Goal: Ask a question: Seek information or help from site administrators or community

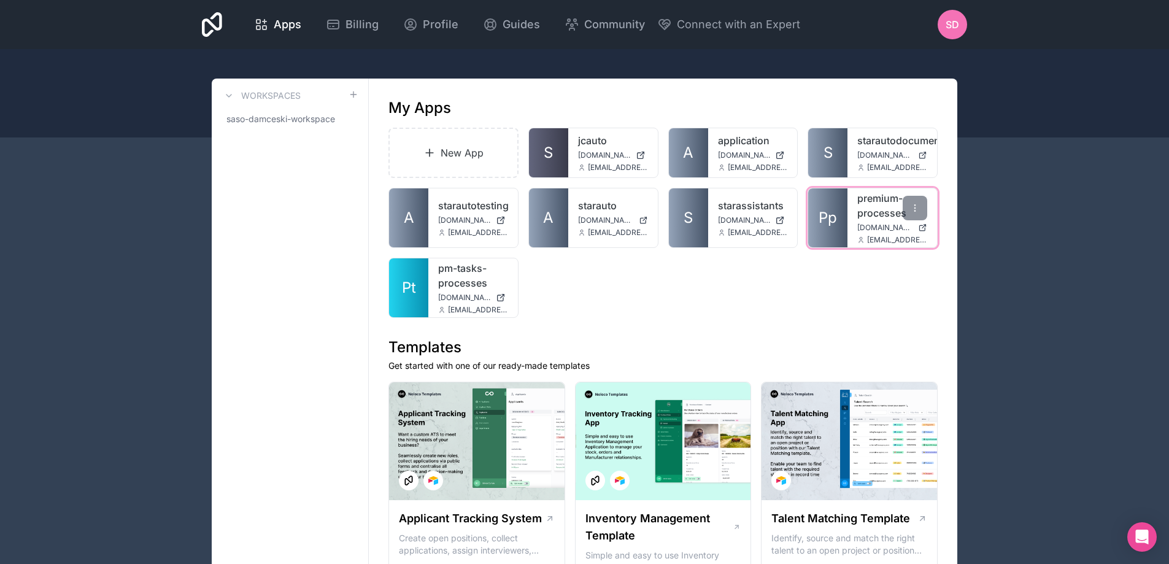
click at [876, 202] on link "premium-processes" at bounding box center [893, 205] width 70 height 29
drag, startPoint x: 853, startPoint y: 199, endPoint x: 901, endPoint y: 215, distance: 51.3
click at [901, 215] on div "premium-processes app3.starautocrm.com saso@starautocrm.com" at bounding box center [893, 217] width 90 height 59
click at [911, 212] on icon at bounding box center [915, 208] width 10 height 10
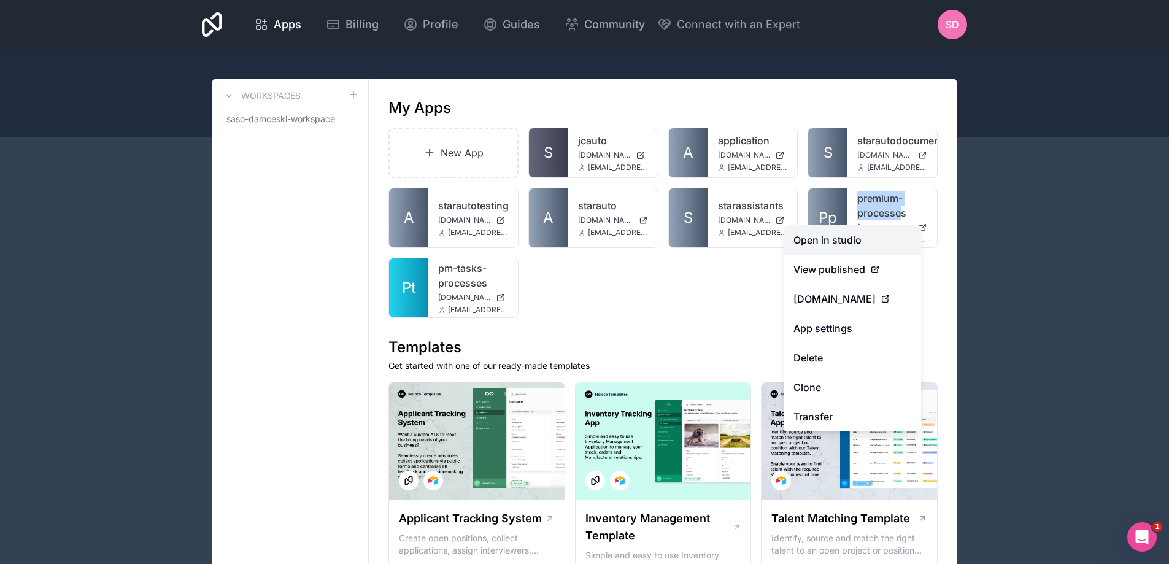
click at [880, 241] on link "Open in studio" at bounding box center [853, 239] width 138 height 29
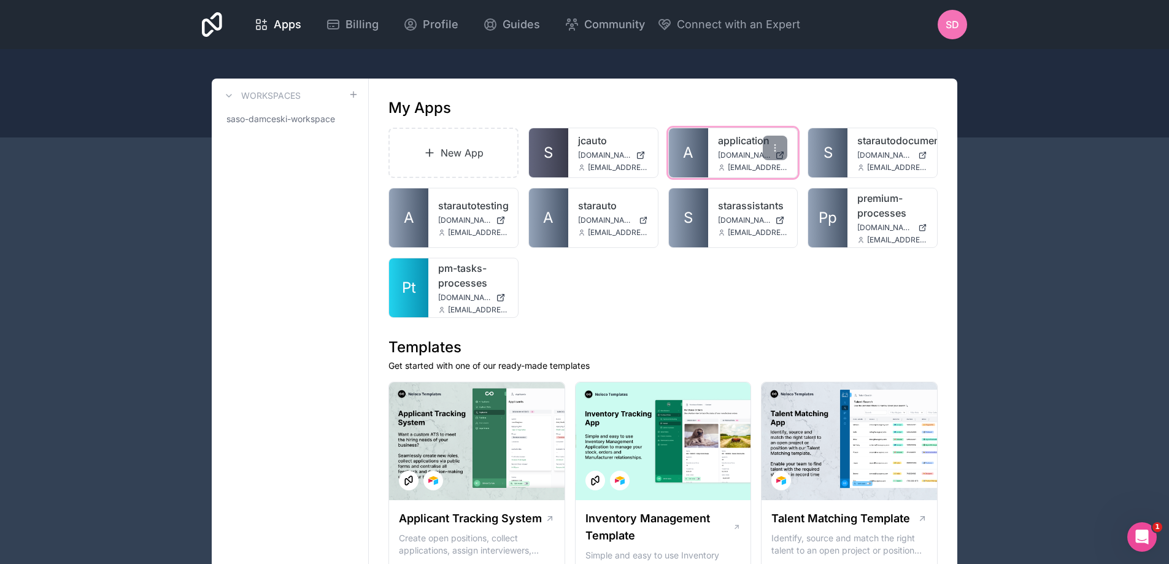
click at [743, 142] on link "application" at bounding box center [753, 140] width 70 height 15
click at [913, 207] on icon at bounding box center [915, 208] width 10 height 10
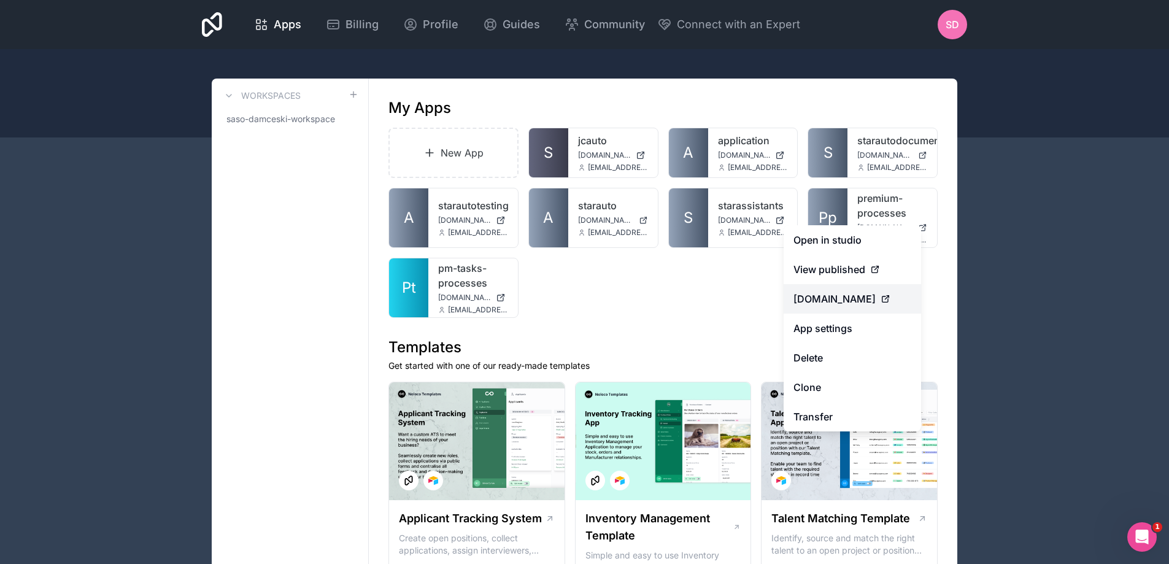
click at [889, 299] on icon at bounding box center [887, 298] width 4 height 4
drag, startPoint x: 909, startPoint y: 299, endPoint x: 1116, endPoint y: 324, distance: 208.9
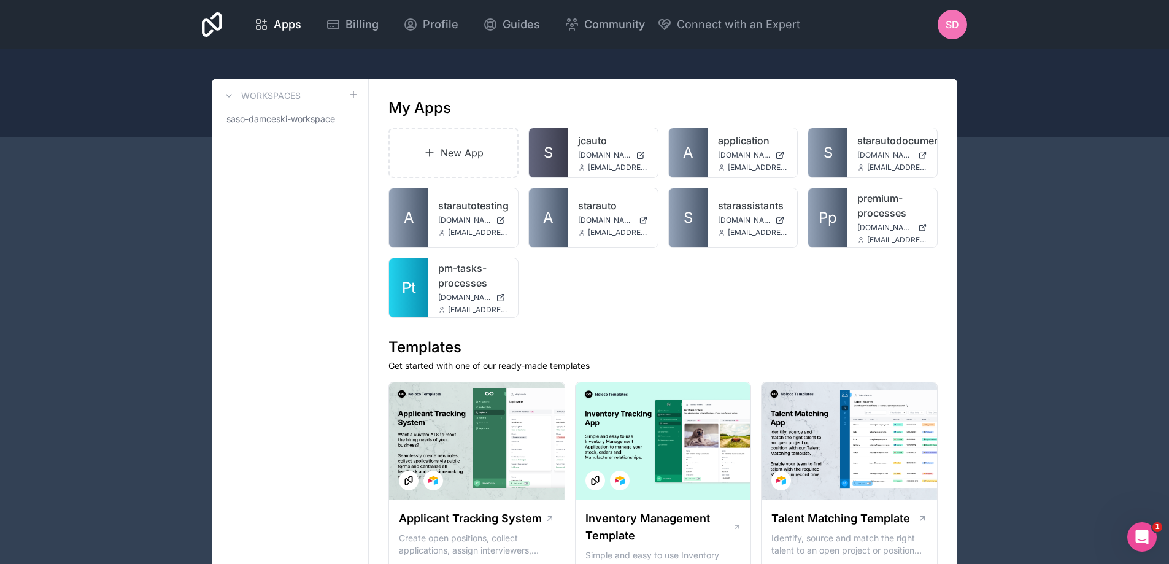
click at [1150, 536] on icon "Open Intercom Messenger" at bounding box center [1143, 537] width 20 height 20
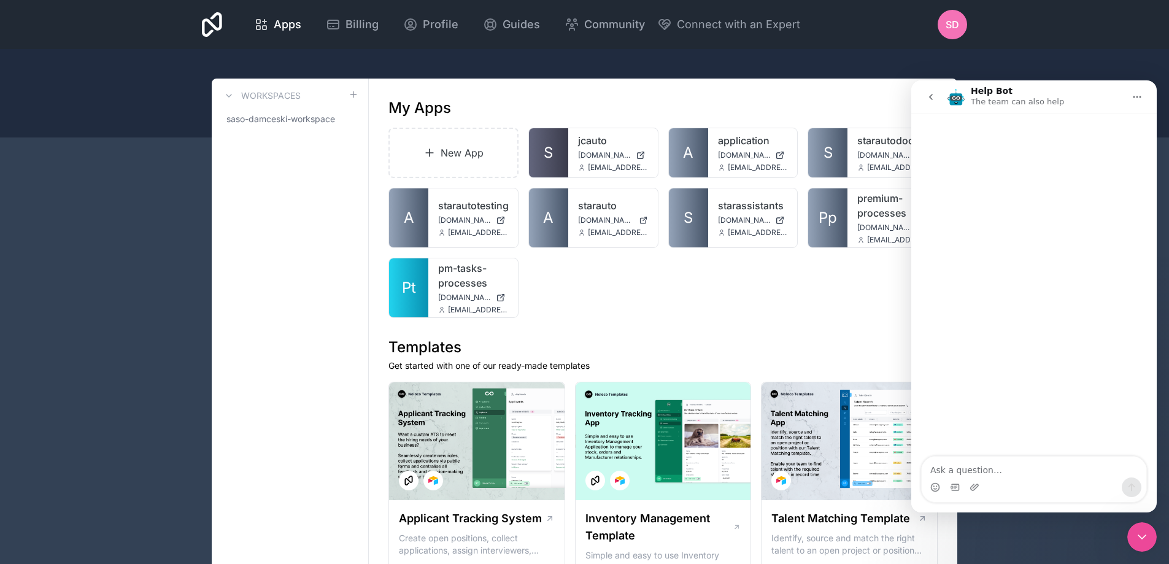
click at [972, 468] on textarea "Ask a question…" at bounding box center [1034, 467] width 225 height 21
type textarea "hey I have problem accessing one of the apps"
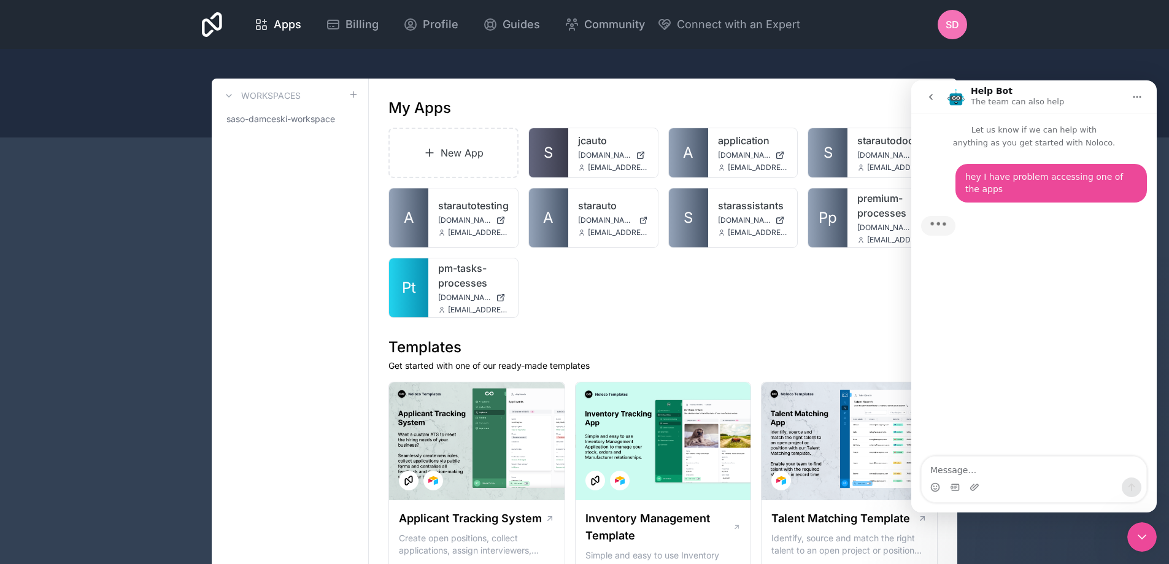
click at [880, 265] on div "New App S jcauto jcauto.noloco.co saso@starautocrm.com A application applicatio…" at bounding box center [663, 223] width 549 height 190
click at [306, 120] on span "saso-damceski-workspace" at bounding box center [281, 119] width 109 height 12
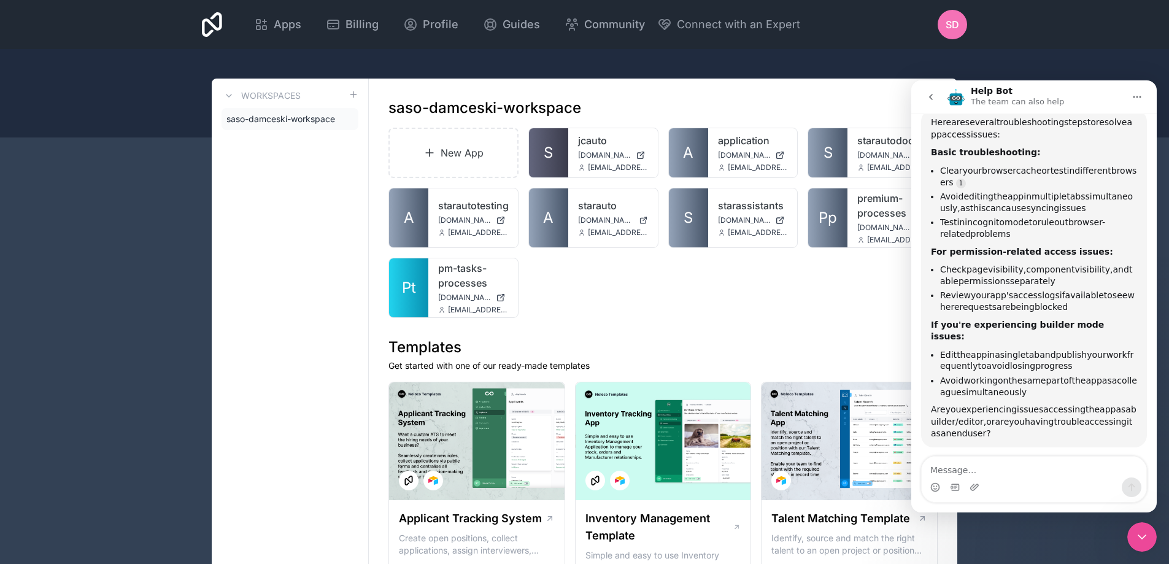
scroll to position [102, 0]
click at [1019, 470] on textarea "Message…" at bounding box center [1034, 467] width 225 height 21
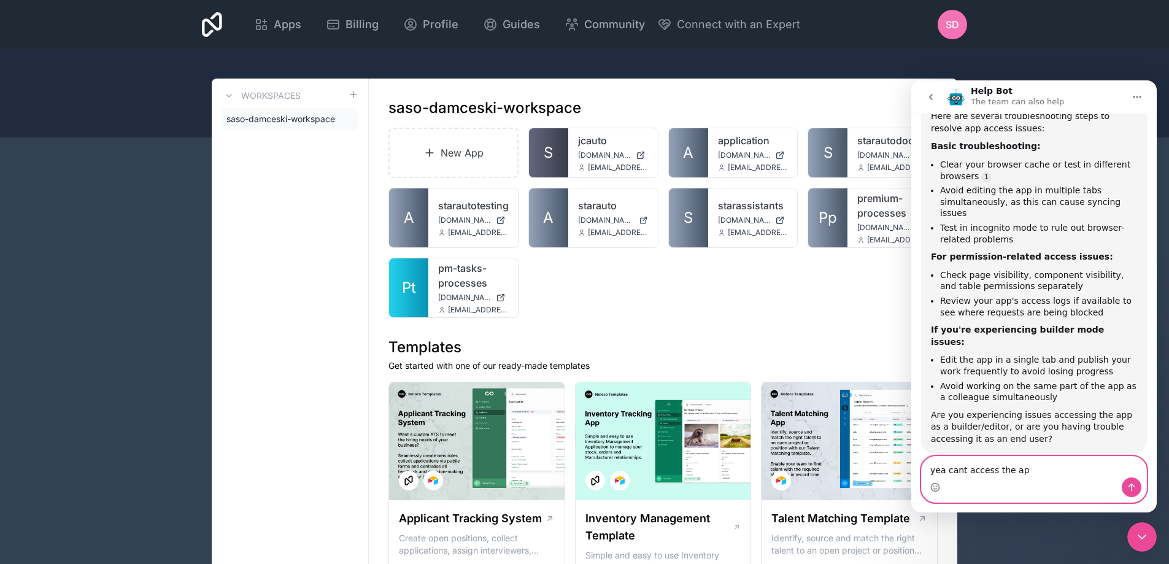
type textarea "yea cant access the app"
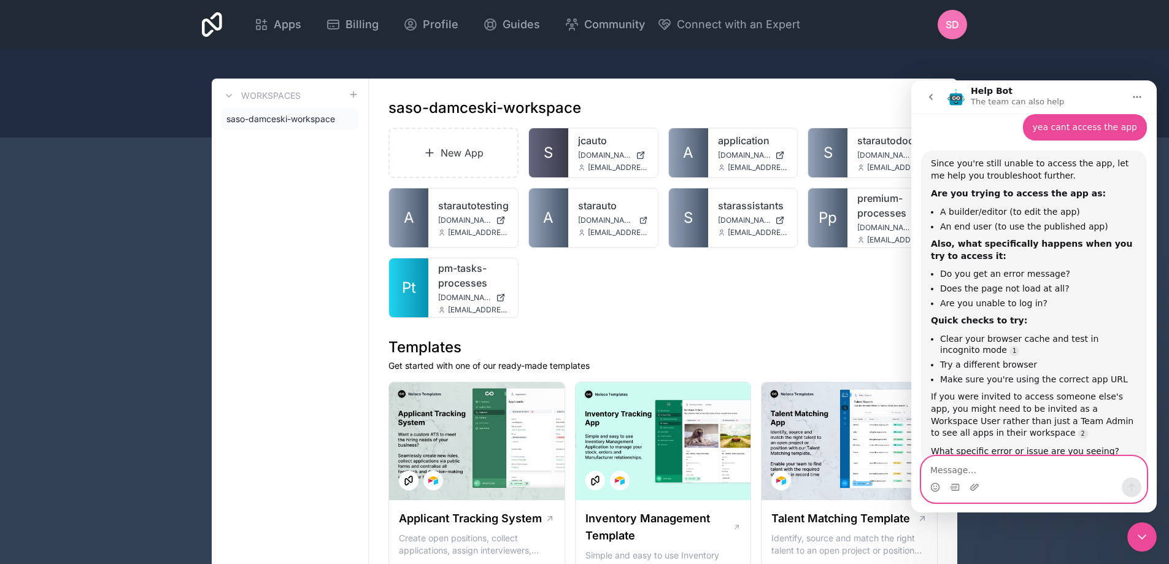
scroll to position [463, 0]
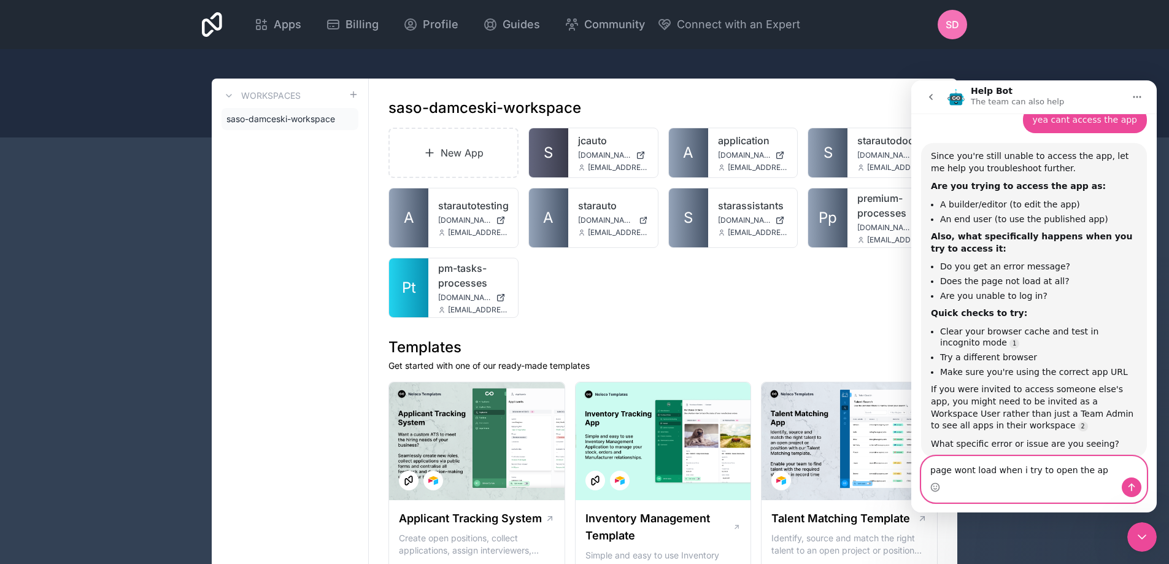
type textarea "page wont load when i try to open the app"
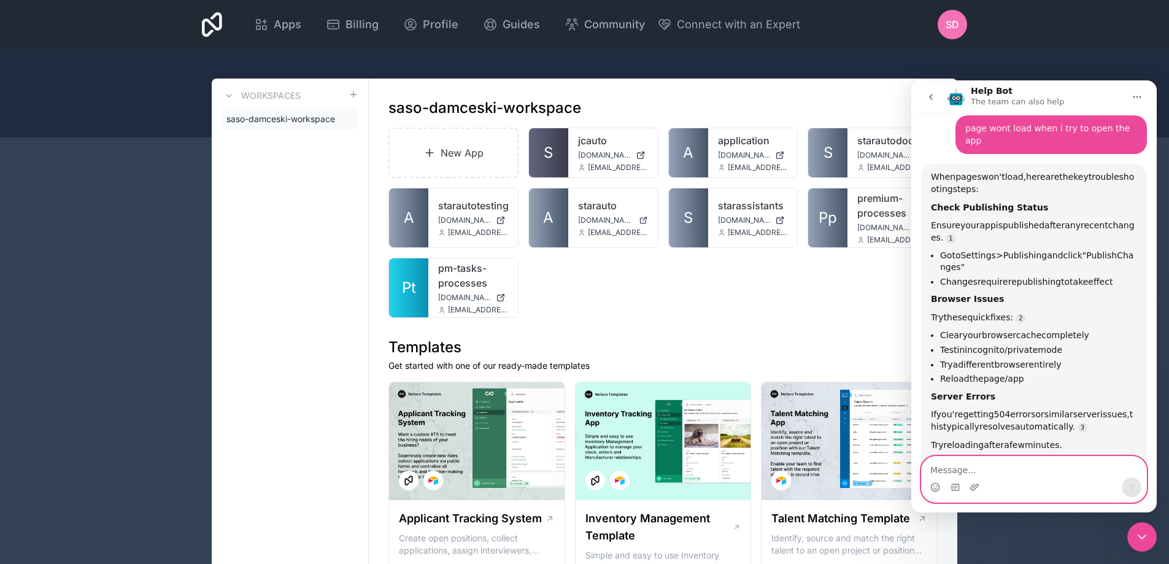
scroll to position [824, 0]
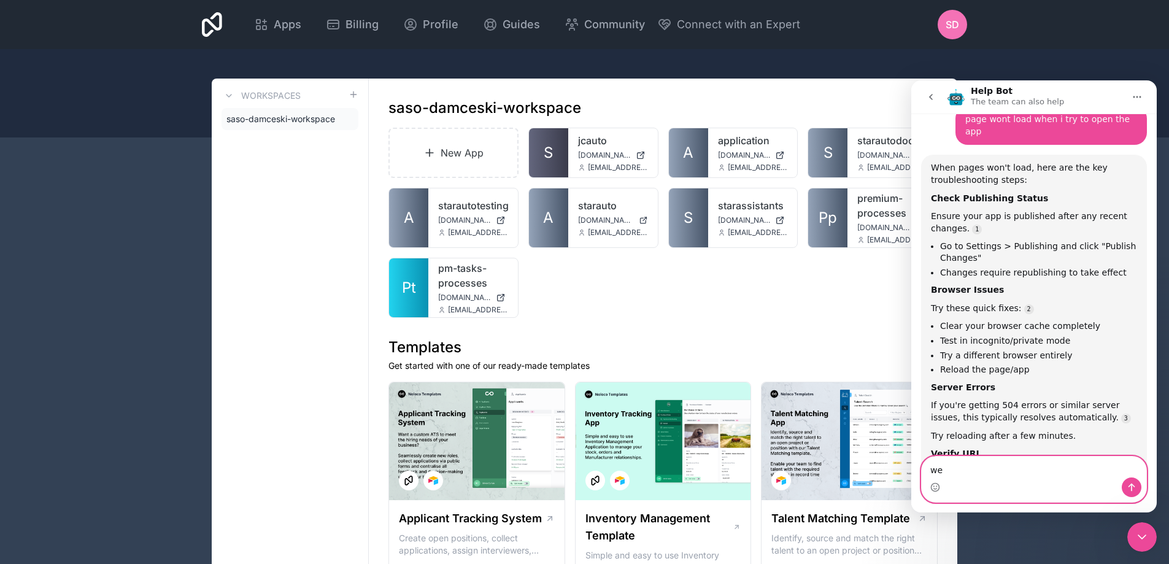
type textarea "w"
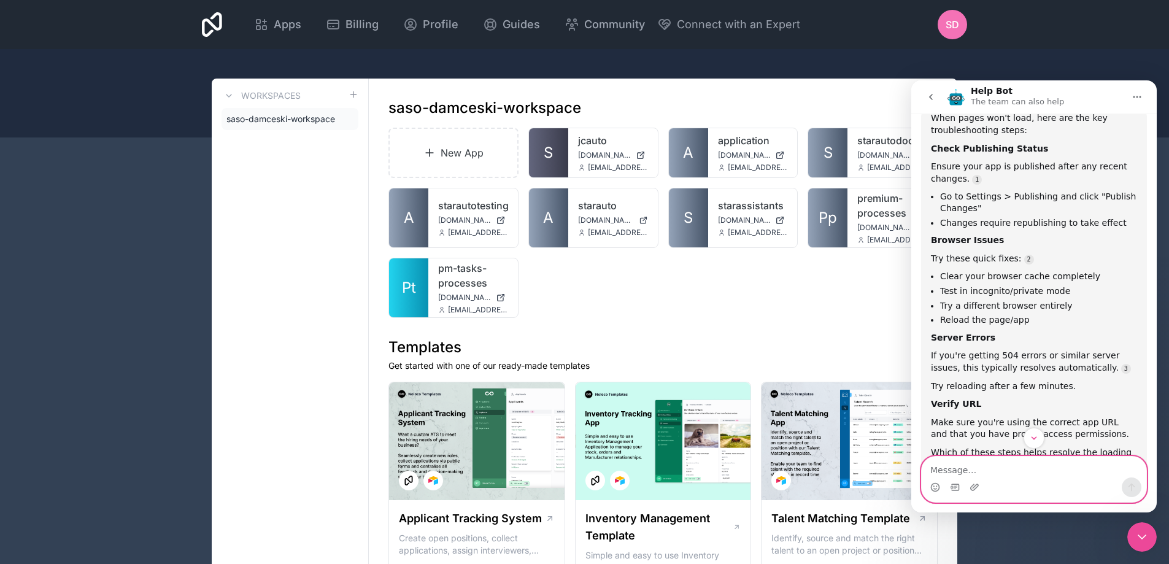
scroll to position [888, 0]
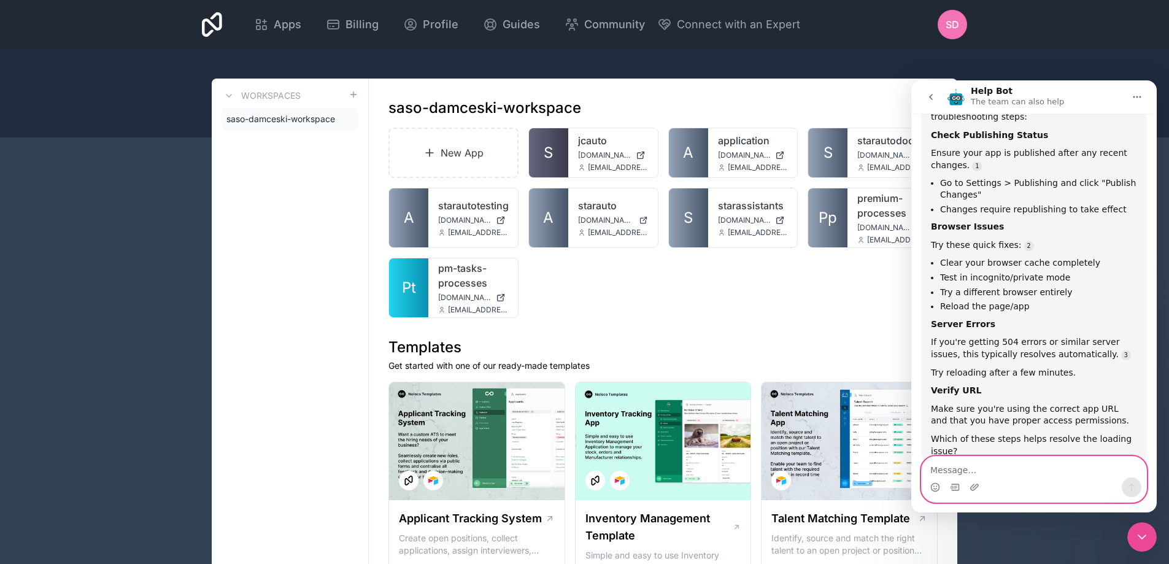
click at [994, 475] on textarea "Message…" at bounding box center [1034, 467] width 225 height 21
type textarea "we cont open the app with builder eather it errors ouot"
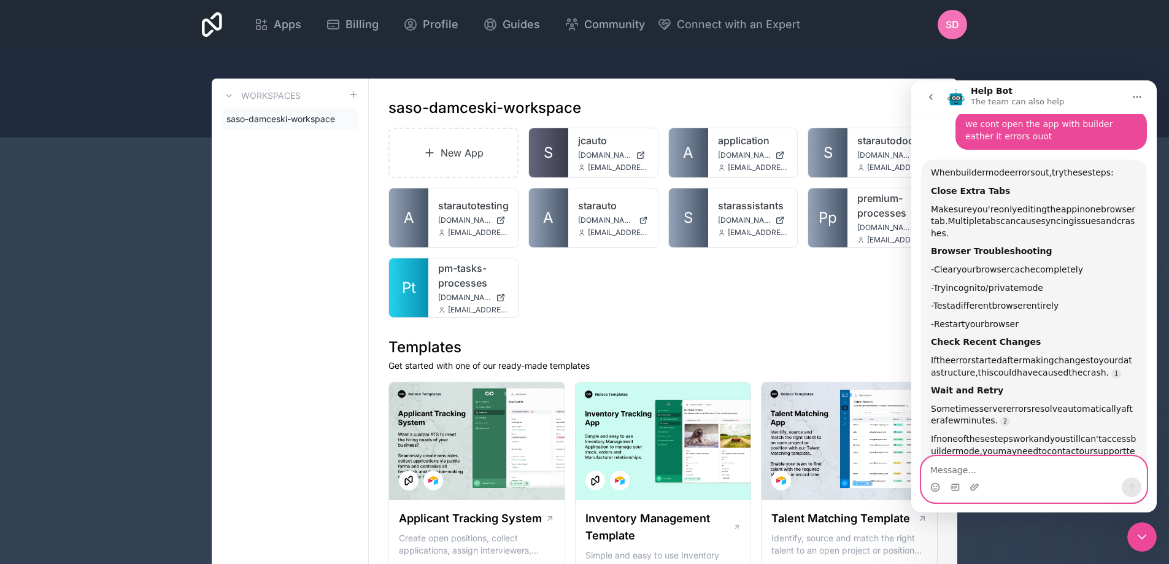
scroll to position [1256, 0]
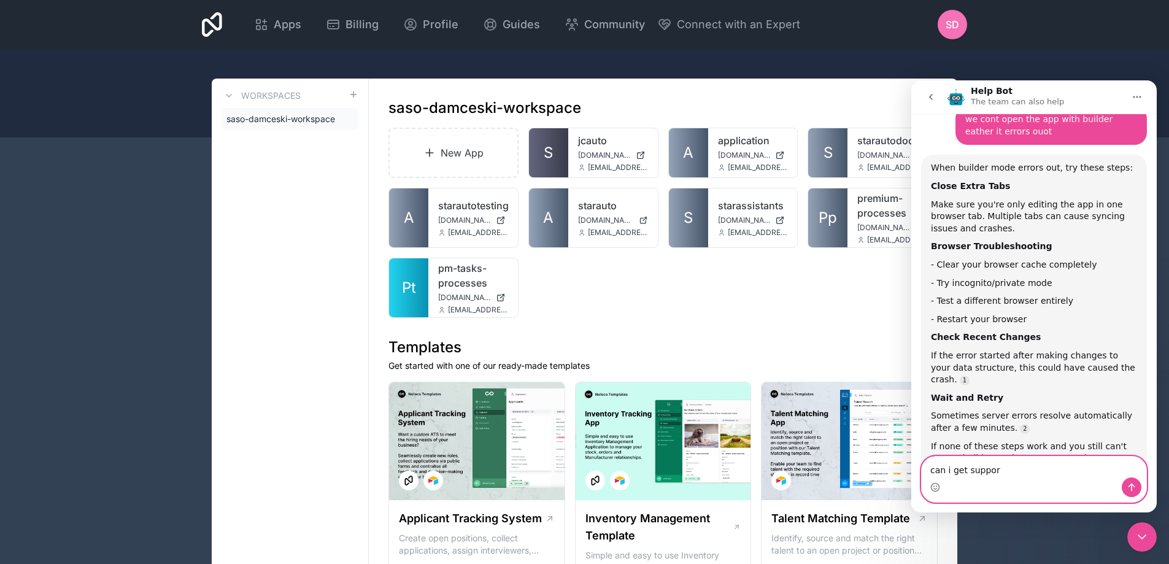
type textarea "can i get support"
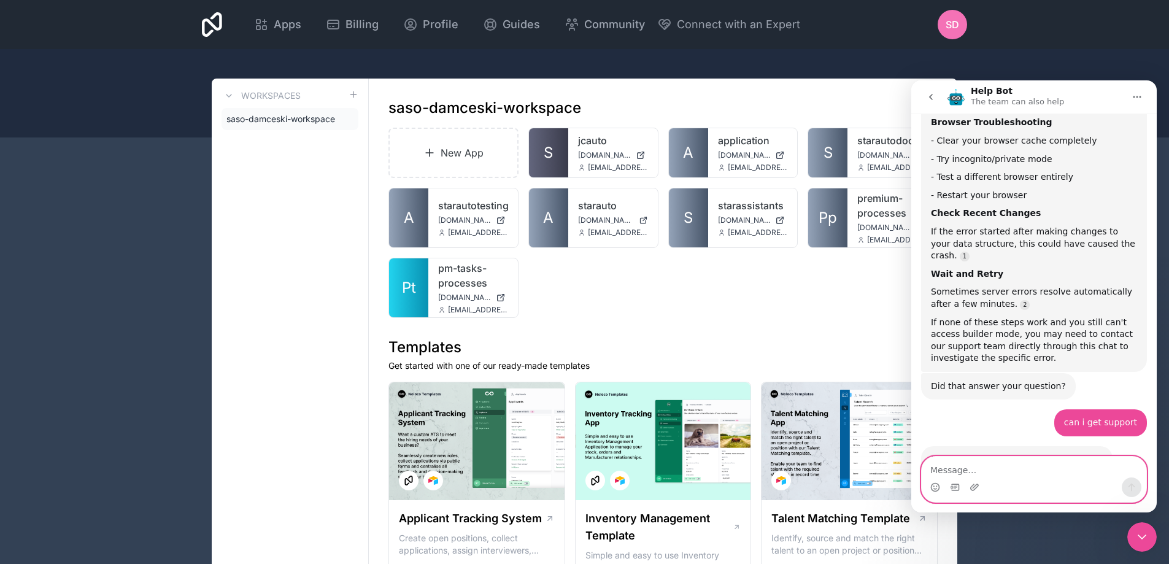
scroll to position [1425, 0]
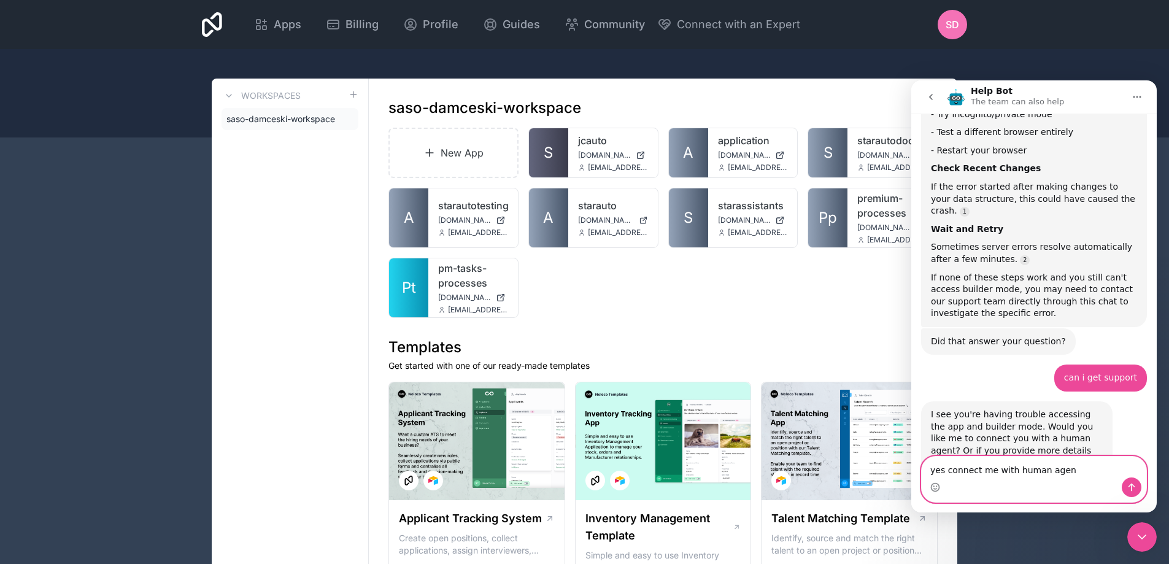
type textarea "yes connect me with human agent"
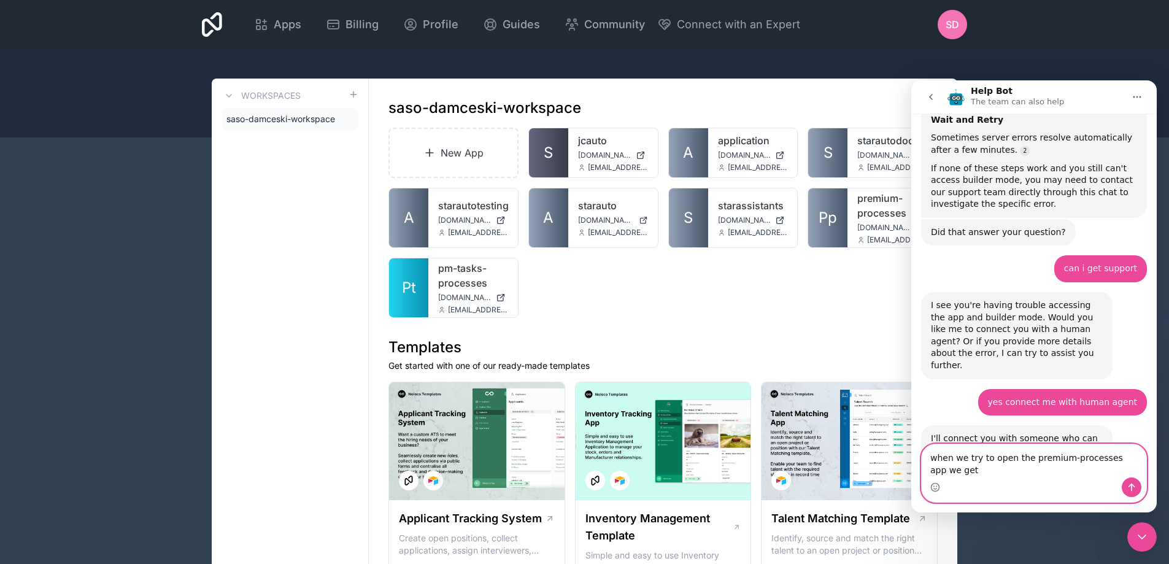
scroll to position [1546, 0]
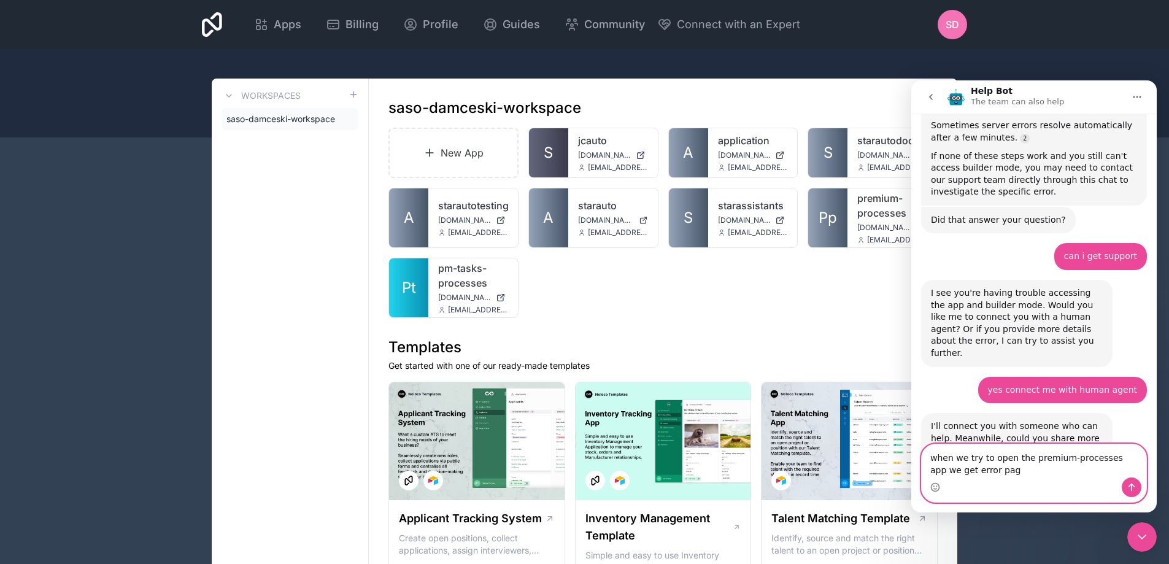
type textarea "when we try to open the premium-processes app we get error page"
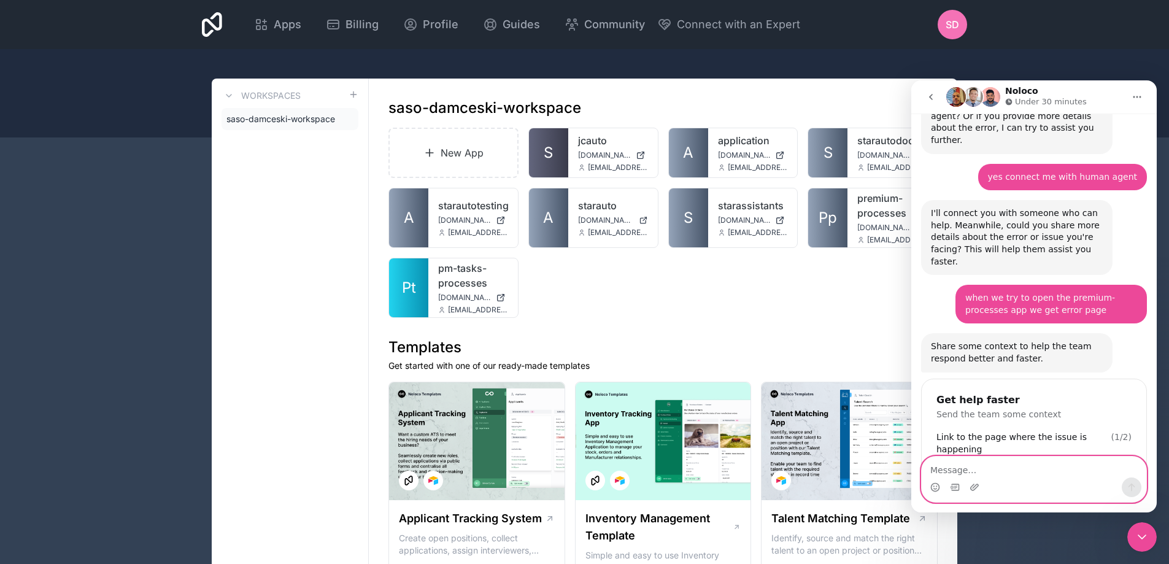
scroll to position [1774, 0]
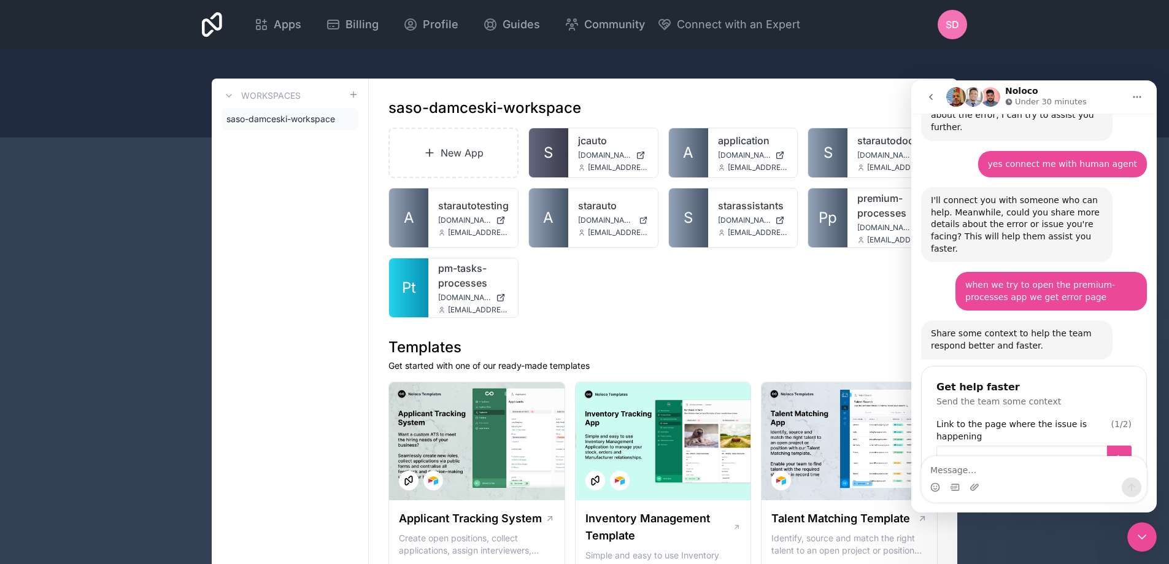
click at [964, 446] on input "Link to the page where the issue is happening" at bounding box center [1022, 458] width 171 height 25
click at [998, 446] on input "Link to the page where the issue is happening" at bounding box center [1022, 458] width 171 height 25
paste input "[URL][DOMAIN_NAME]"
type input "[URL][DOMAIN_NAME]"
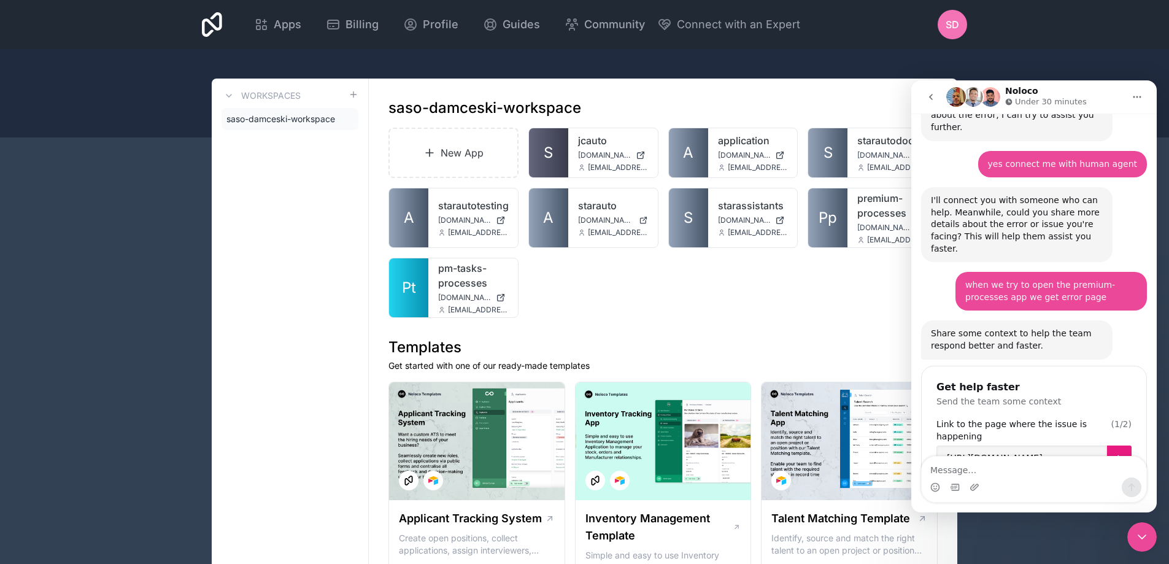
click at [1115, 453] on icon "Submit" at bounding box center [1120, 458] width 10 height 10
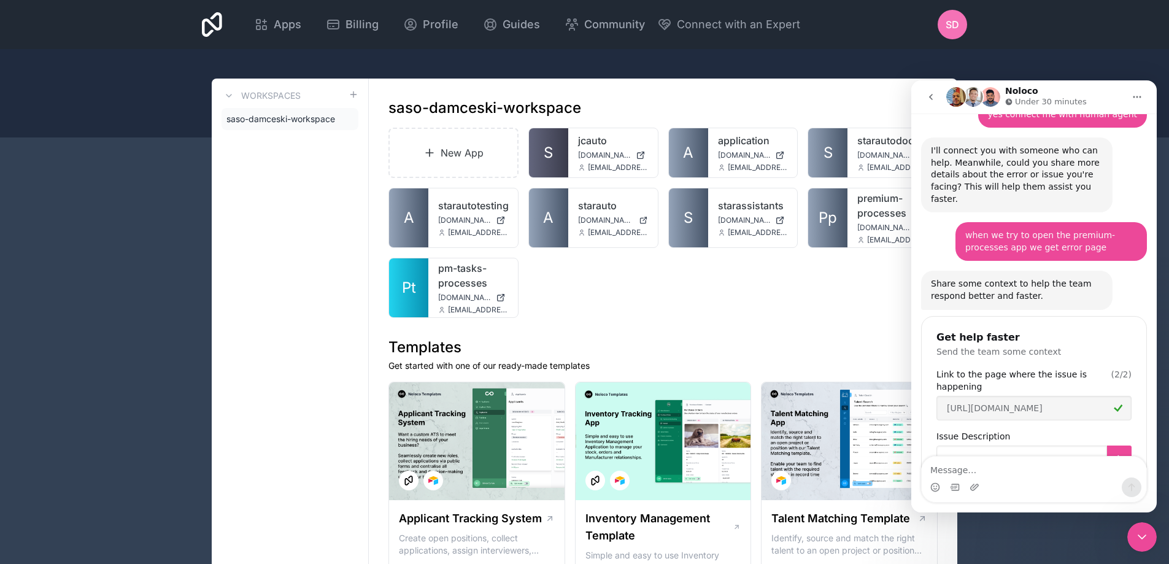
click at [1033, 446] on input "Issue Description" at bounding box center [1022, 458] width 171 height 25
click at [999, 222] on div "when we try to open the premium-processes app we get error page Saso • Just now" at bounding box center [1052, 241] width 192 height 39
copy div "when we try to open the premium-processes app we get error page"
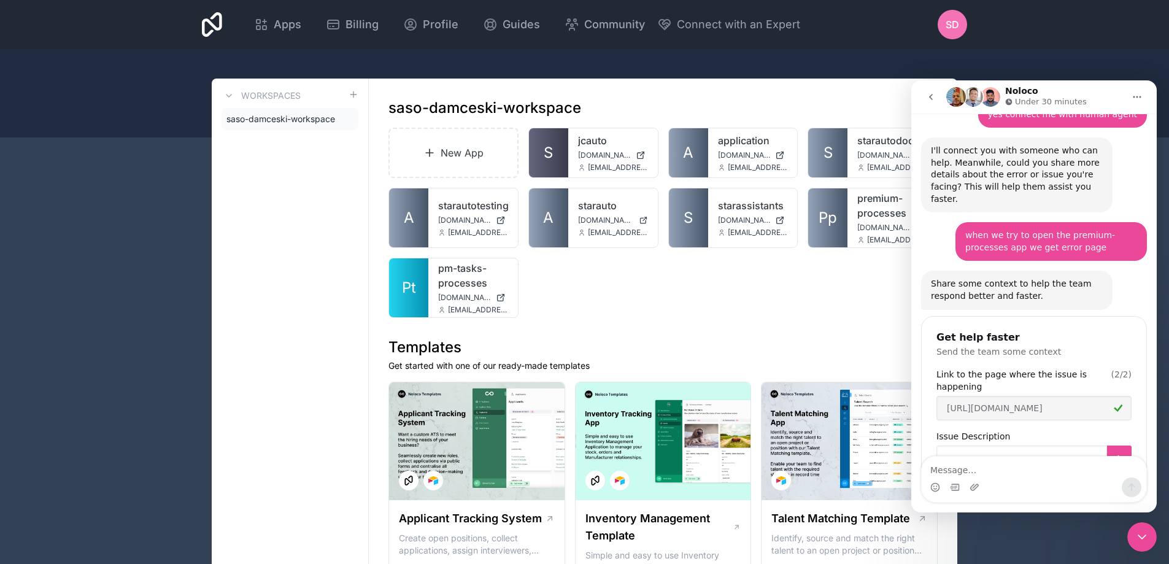
click at [997, 446] on input "Issue Description" at bounding box center [1022, 458] width 171 height 25
paste input "when we try to open the premium-processes app we get error page"
type input "when we try to open the premium-processes app we get error page"
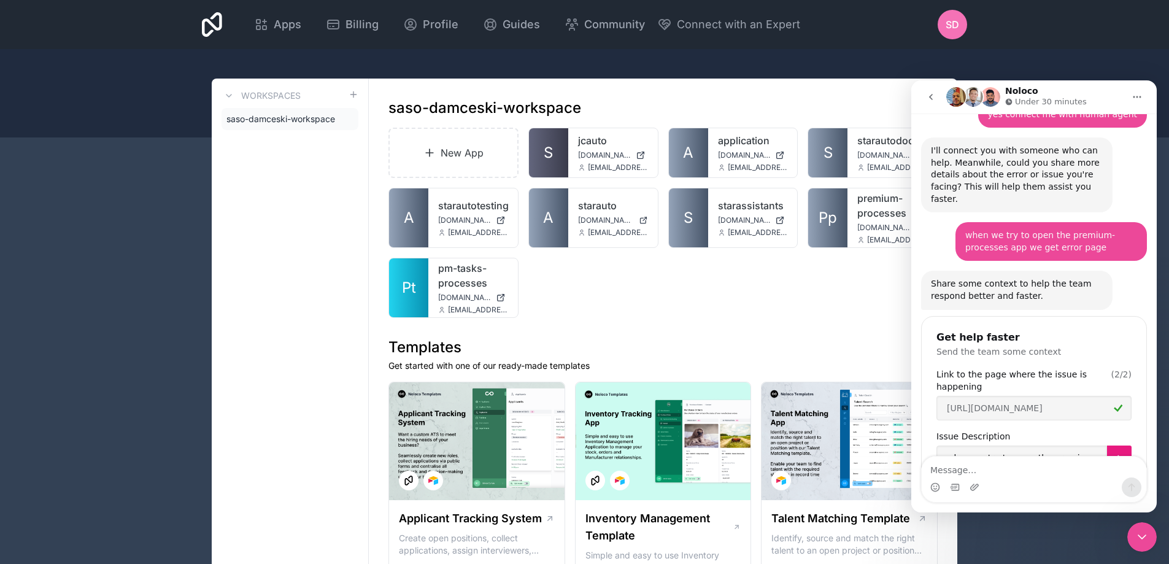
click at [1116, 453] on icon "Submit" at bounding box center [1120, 458] width 10 height 10
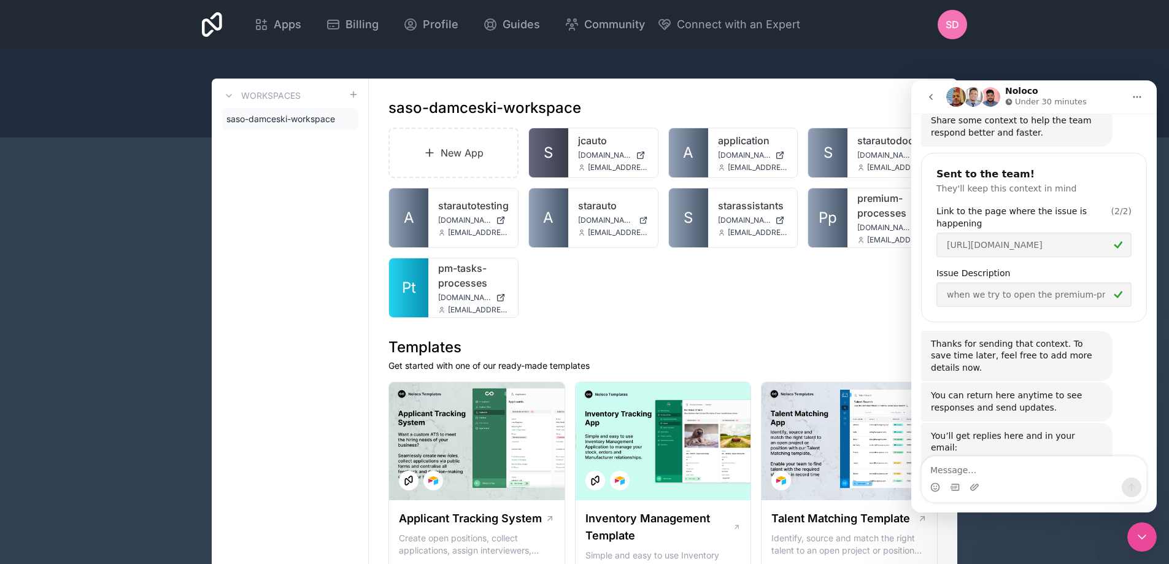
scroll to position [1986, 0]
click at [887, 344] on h1 "Templates" at bounding box center [663, 348] width 549 height 20
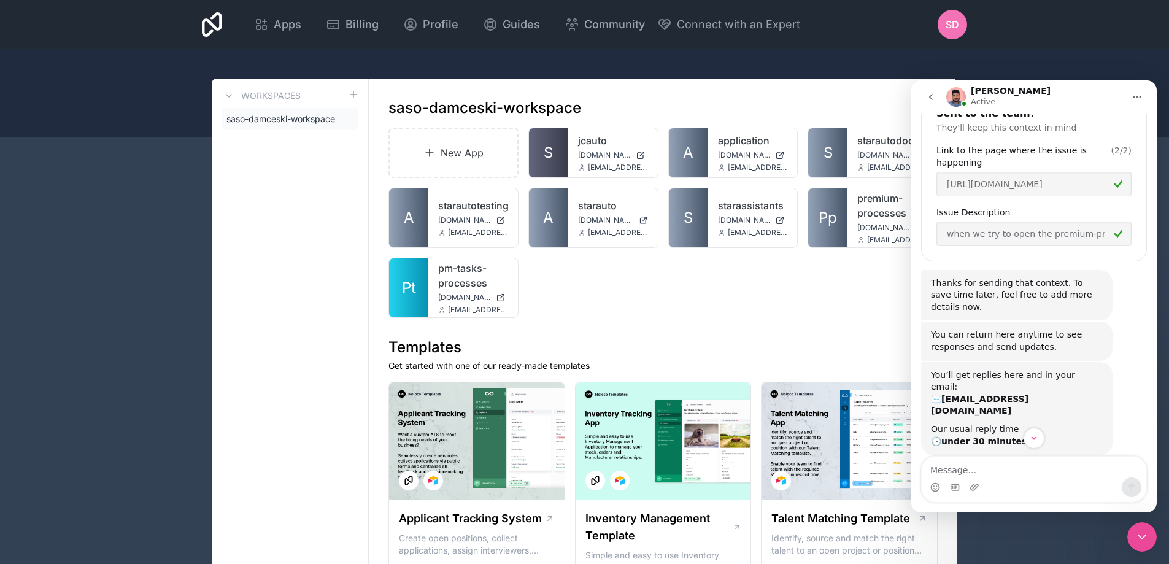
scroll to position [2171, 0]
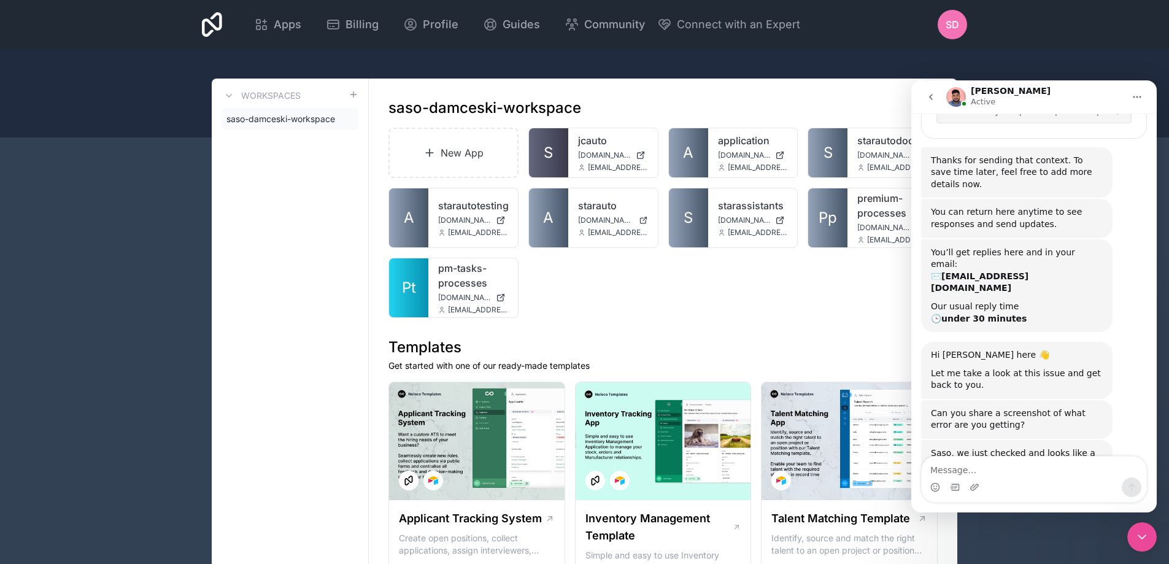
click at [967, 508] on link "[URL][DOMAIN_NAME]" at bounding box center [1015, 513] width 96 height 10
click at [975, 508] on link "[URL][DOMAIN_NAME]" at bounding box center [1015, 513] width 96 height 10
click at [1001, 508] on link "[URL][DOMAIN_NAME]" at bounding box center [1015, 513] width 96 height 10
click at [974, 508] on link "[URL][DOMAIN_NAME]" at bounding box center [1015, 513] width 96 height 10
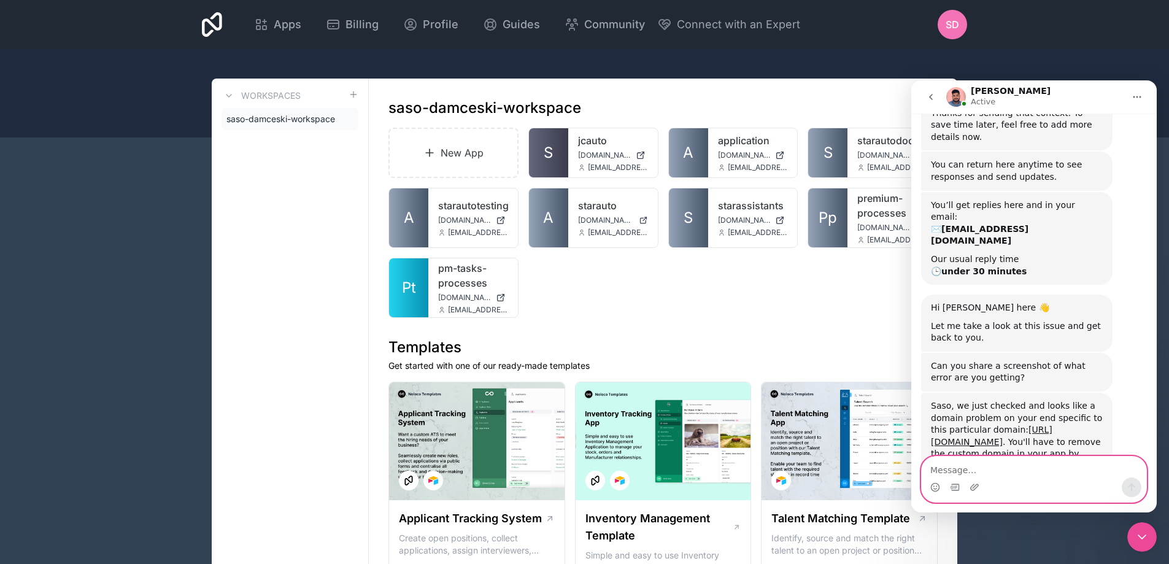
click at [982, 475] on textarea "Message…" at bounding box center [1034, 467] width 225 height 21
type textarea "it still wont allow me"
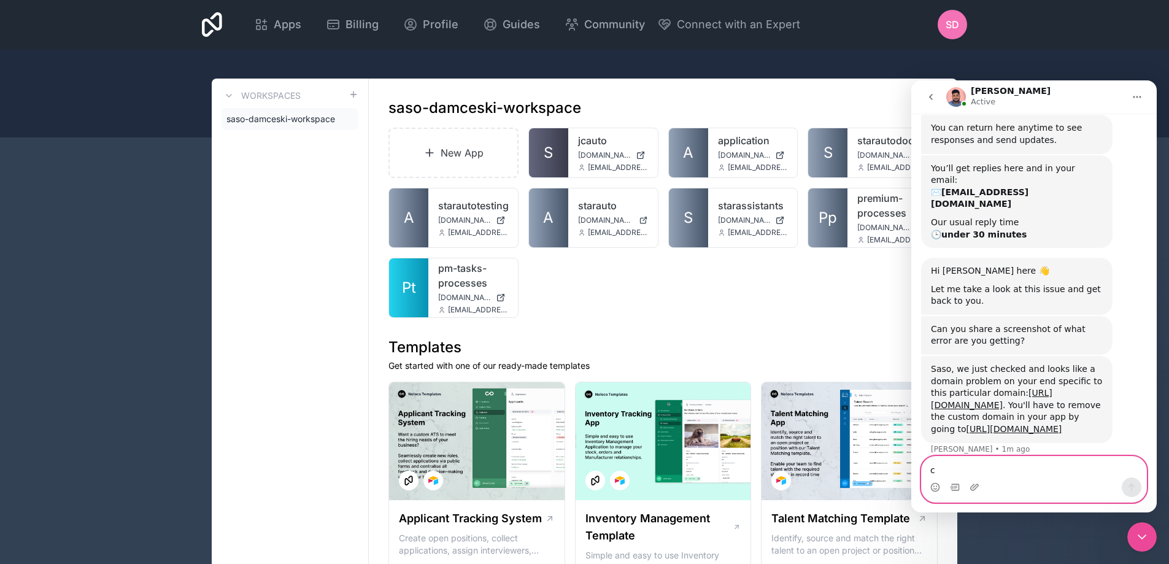
scroll to position [2207, 0]
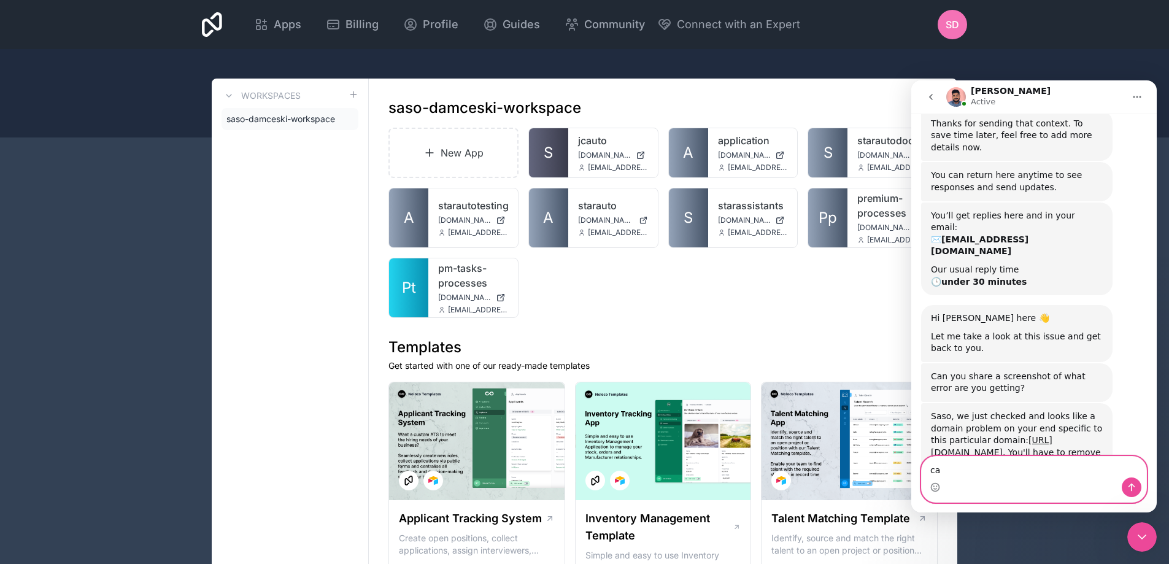
type textarea "c"
type textarea "d"
type textarea "are you able to remove it for me?"
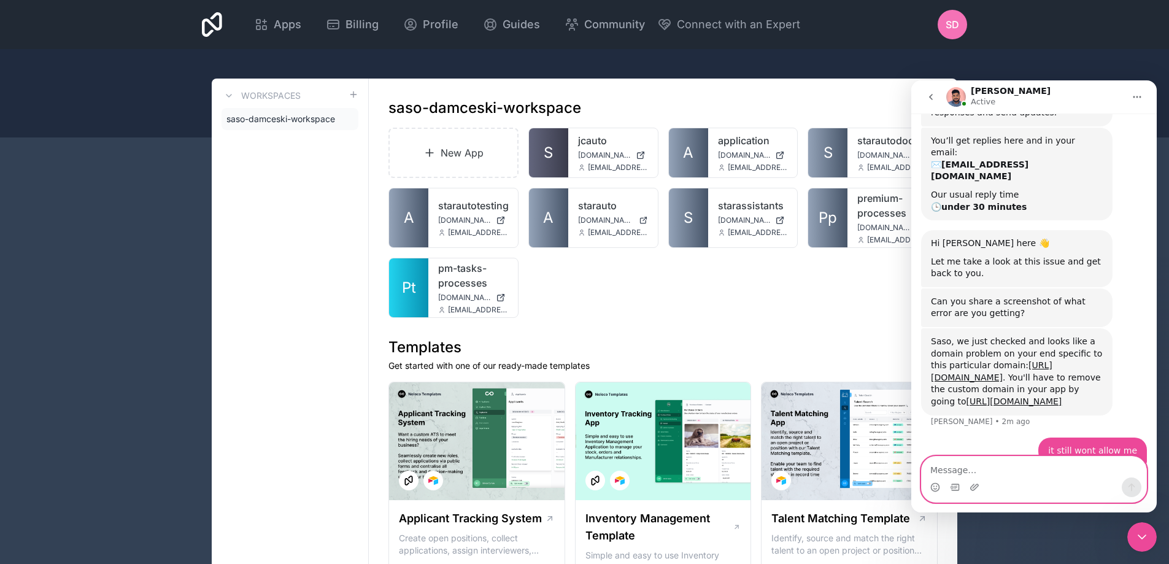
scroll to position [2283, 0]
click at [970, 396] on link "[URL][DOMAIN_NAME]" at bounding box center [1015, 401] width 96 height 10
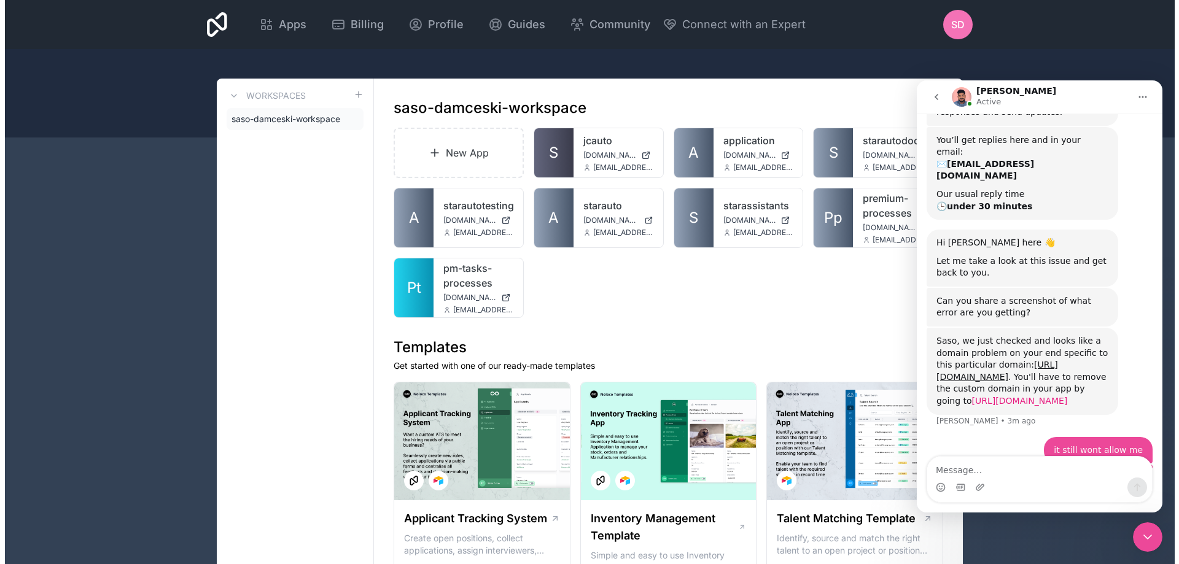
scroll to position [2284, 0]
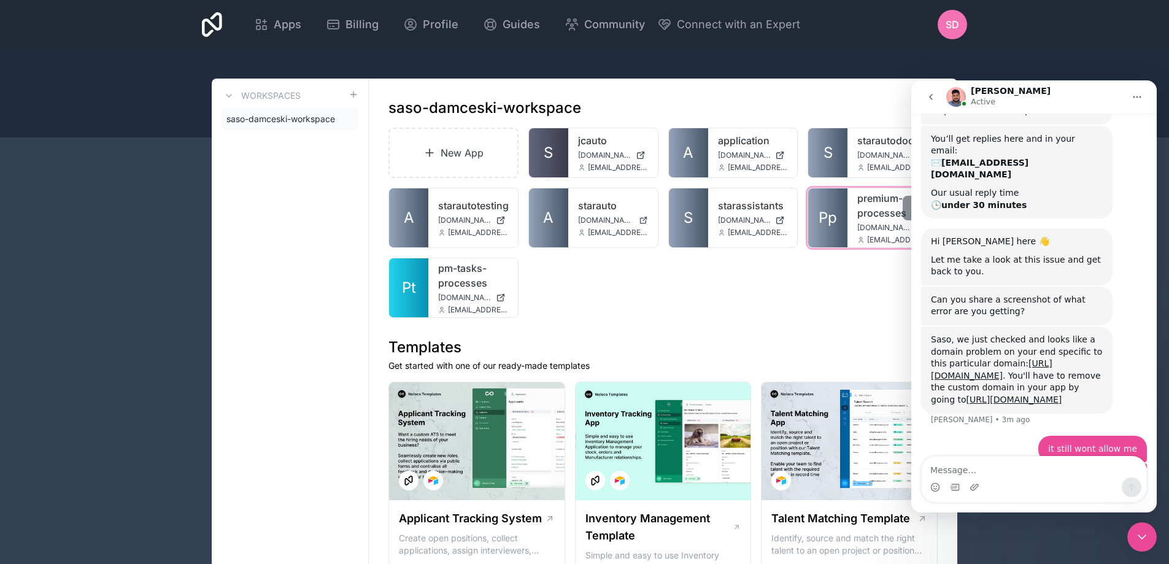
click at [884, 212] on link "premium-processes" at bounding box center [893, 205] width 70 height 29
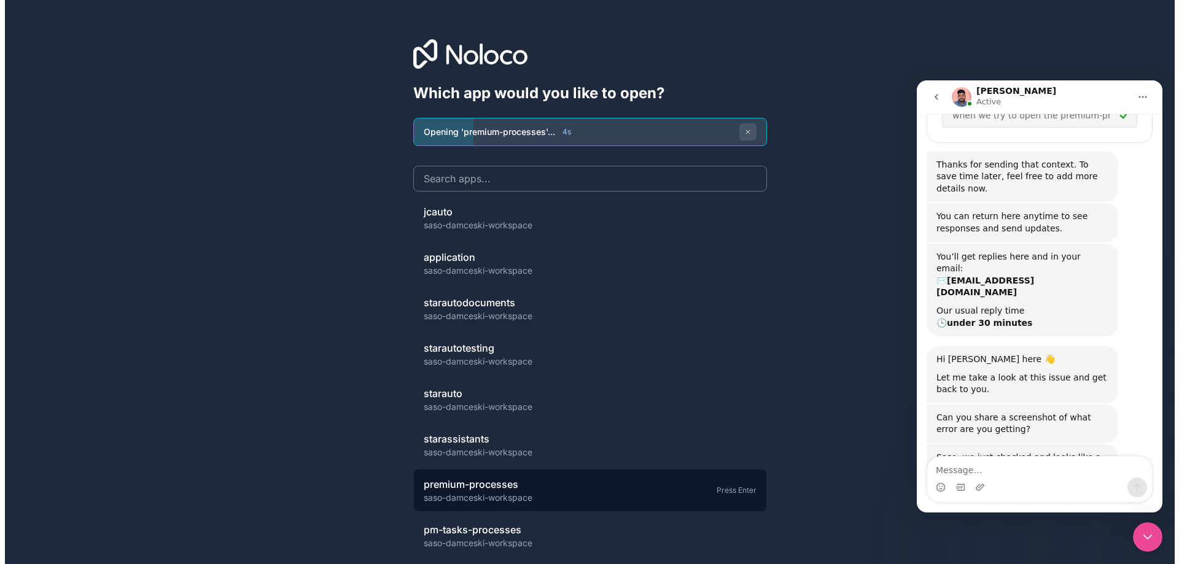
scroll to position [2171, 0]
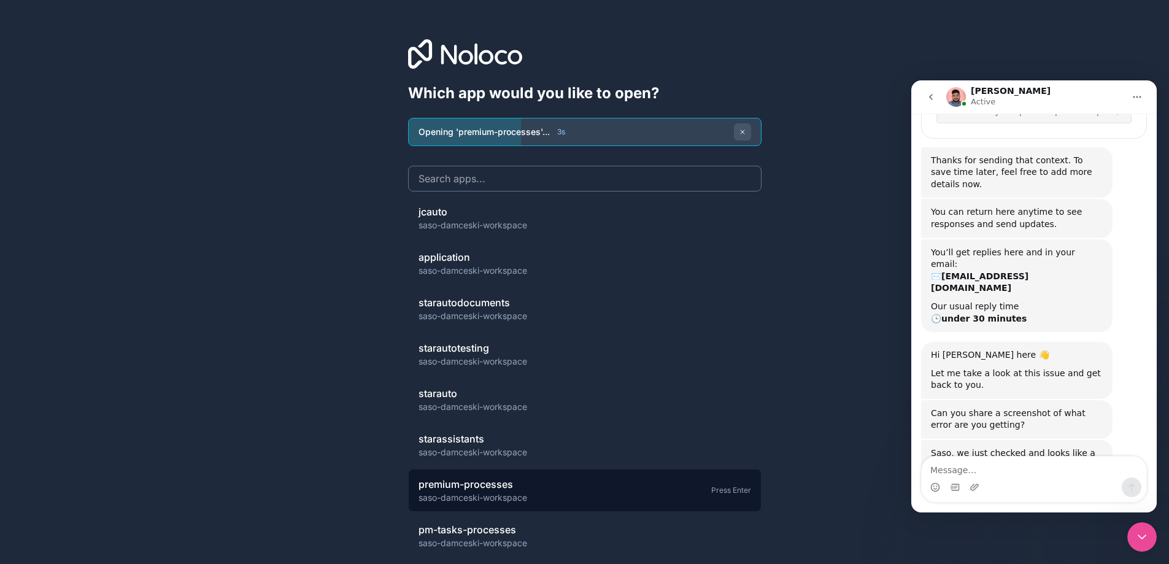
click at [738, 493] on div "Press Enter" at bounding box center [731, 491] width 40 height 10
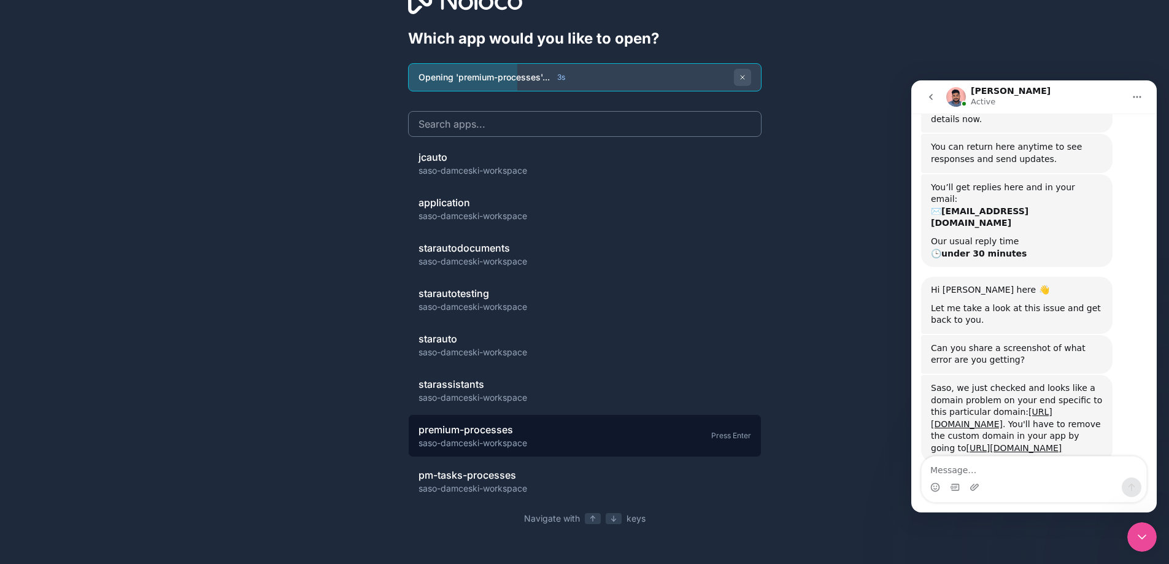
scroll to position [2272, 0]
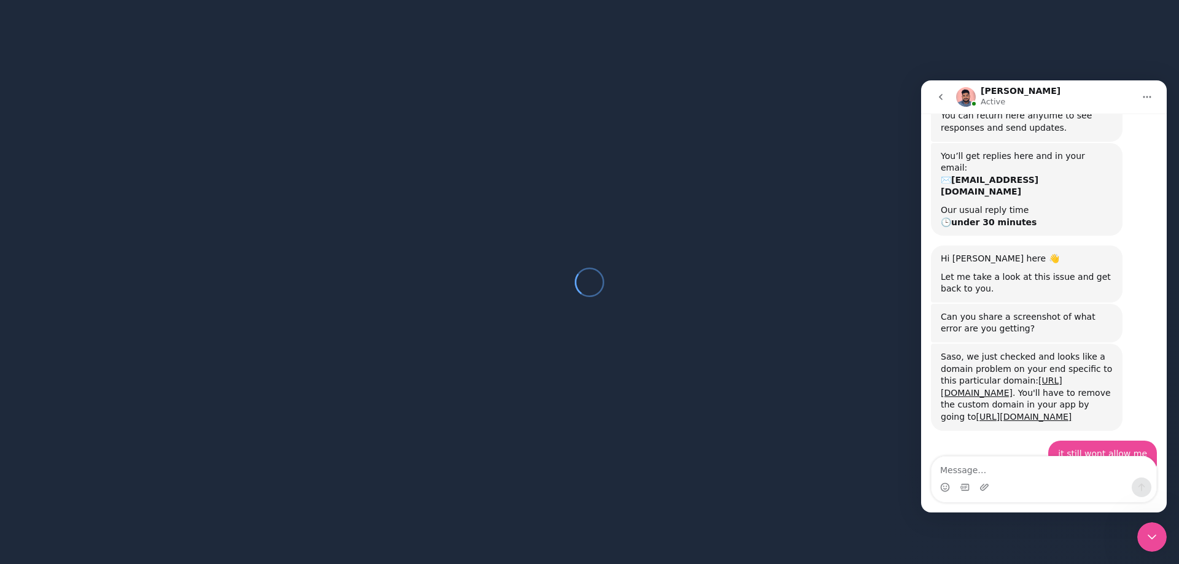
scroll to position [2272, 0]
